Goal: Task Accomplishment & Management: Use online tool/utility

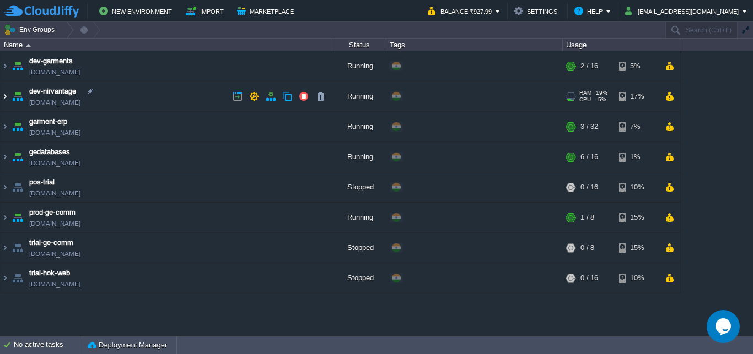
click at [5, 97] on img at bounding box center [5, 97] width 9 height 30
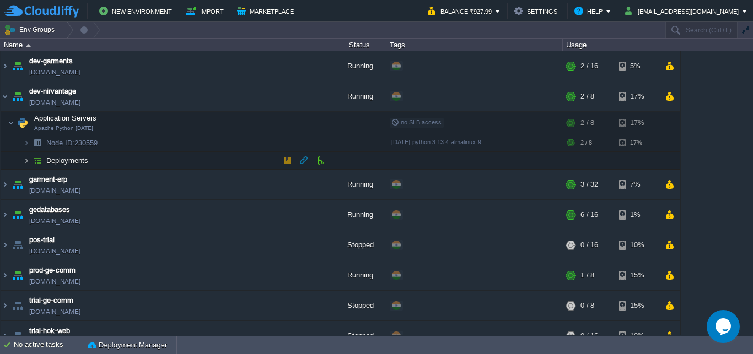
click at [29, 159] on img at bounding box center [26, 160] width 7 height 17
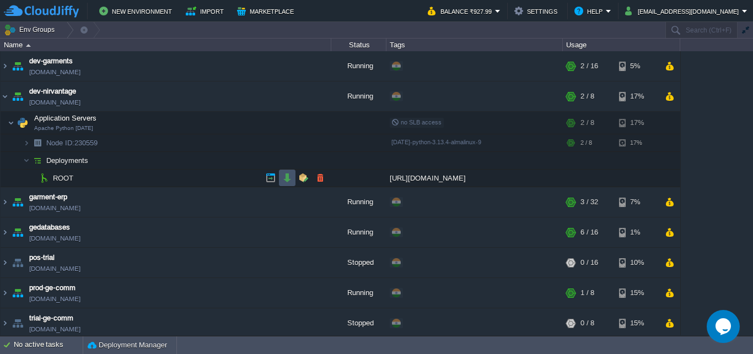
click at [286, 176] on button "button" at bounding box center [287, 178] width 10 height 10
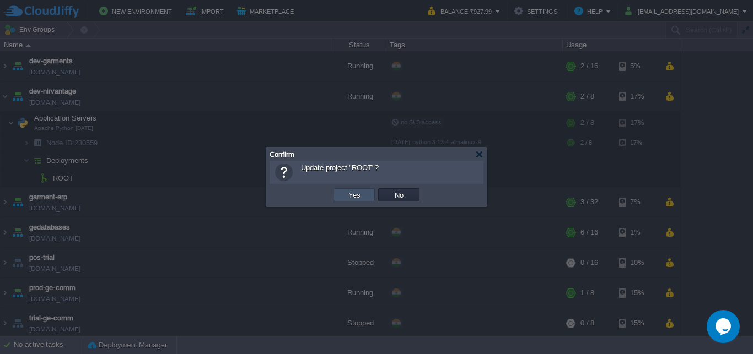
click at [355, 191] on button "Yes" at bounding box center [354, 195] width 19 height 10
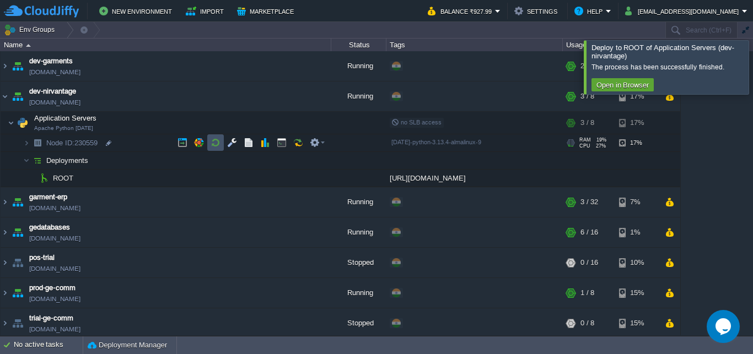
click at [213, 140] on button "button" at bounding box center [215, 143] width 10 height 10
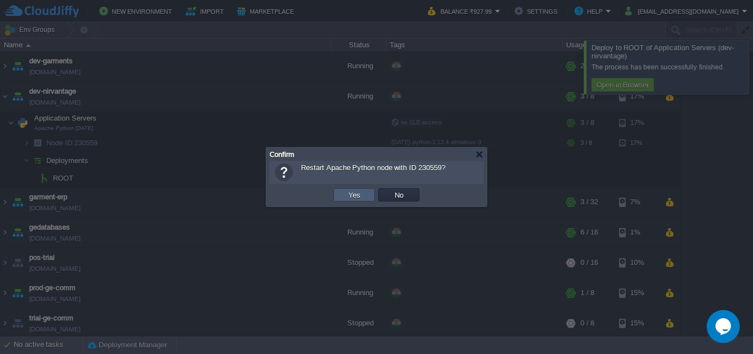
click at [349, 196] on button "Yes" at bounding box center [354, 195] width 19 height 10
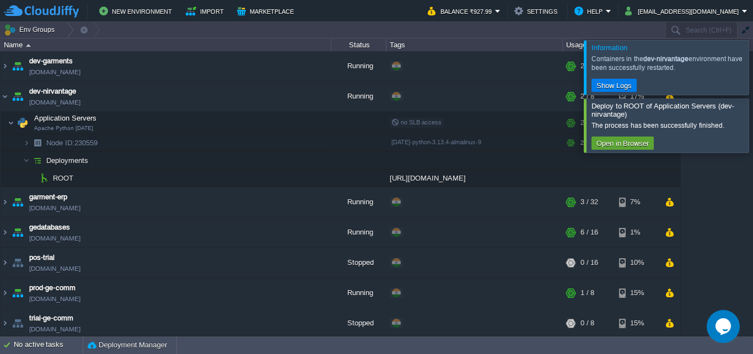
drag, startPoint x: 738, startPoint y: 69, endPoint x: 747, endPoint y: 104, distance: 35.7
click at [752, 69] on div at bounding box center [766, 67] width 0 height 54
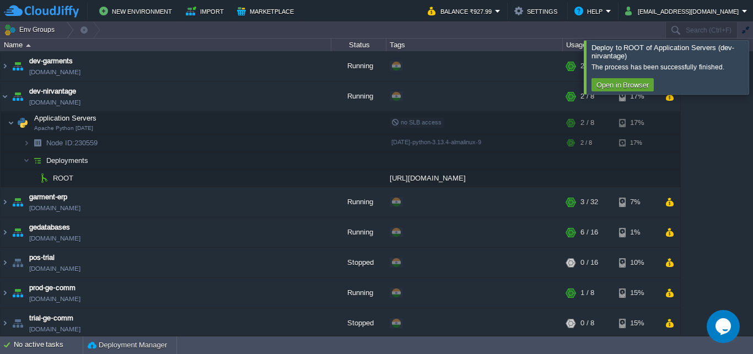
click at [752, 69] on div at bounding box center [766, 66] width 0 height 53
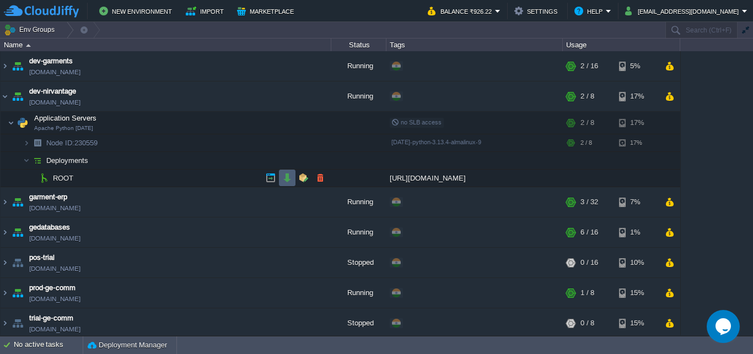
click at [288, 177] on button "button" at bounding box center [287, 178] width 10 height 10
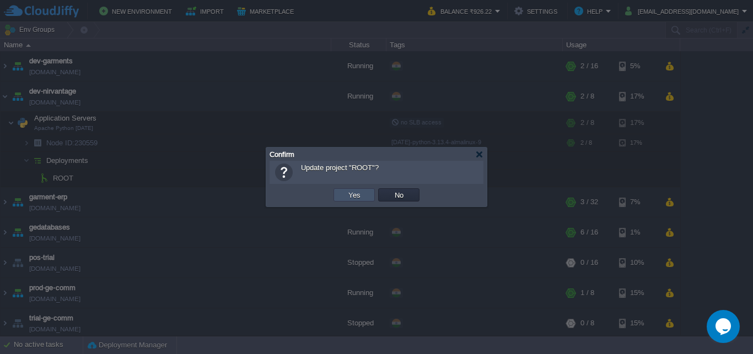
click at [347, 195] on button "Yes" at bounding box center [354, 195] width 19 height 10
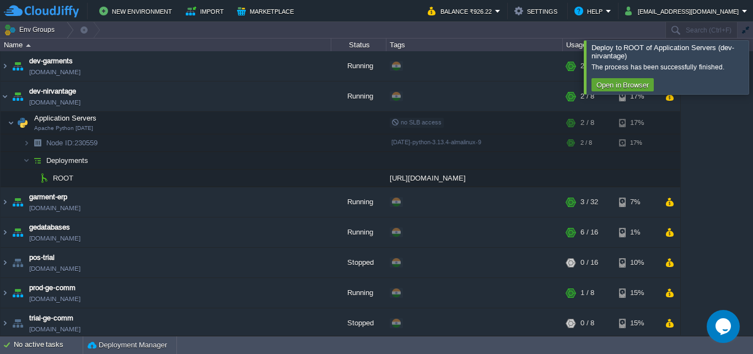
click at [752, 73] on div at bounding box center [766, 66] width 0 height 53
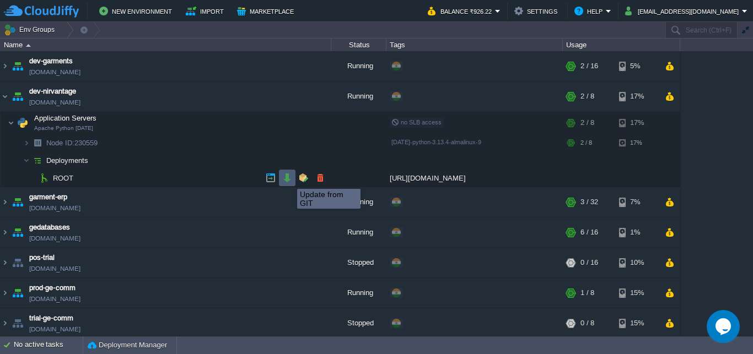
click at [289, 179] on button "button" at bounding box center [287, 178] width 10 height 10
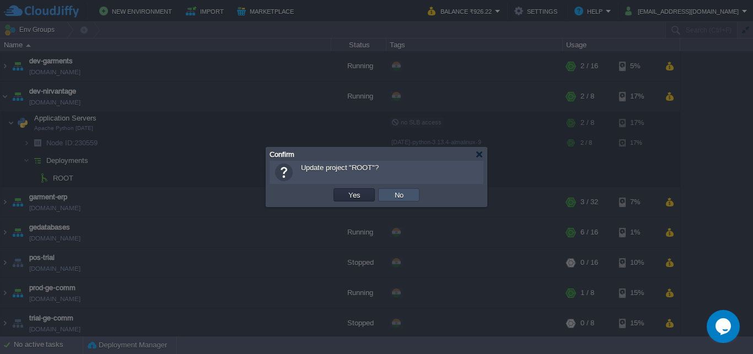
click at [391, 196] on button "No" at bounding box center [398, 195] width 15 height 10
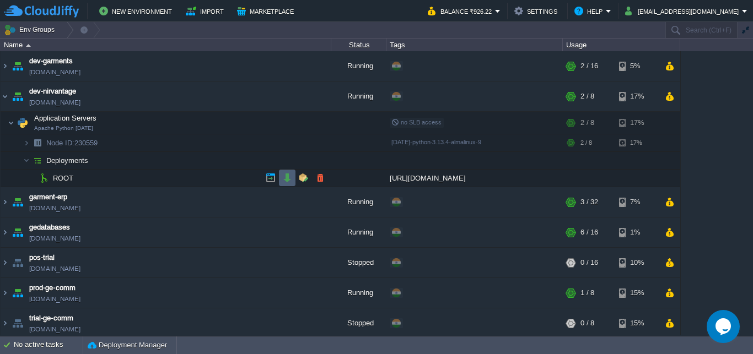
click at [289, 180] on button "button" at bounding box center [287, 178] width 10 height 10
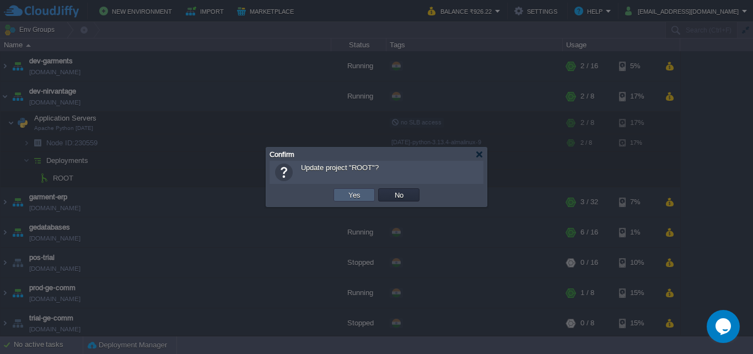
click at [364, 192] on td "Yes" at bounding box center [353, 194] width 41 height 13
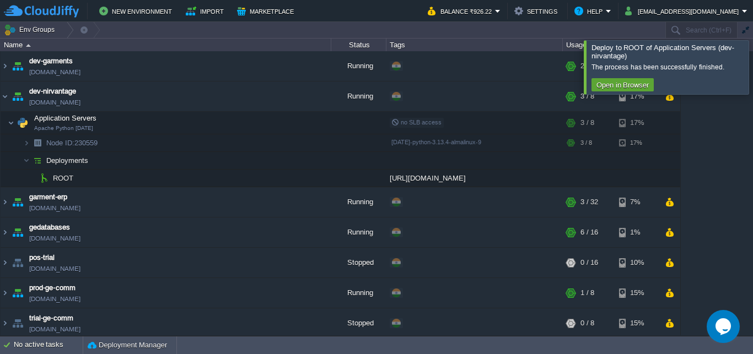
click at [752, 72] on div at bounding box center [766, 66] width 0 height 53
